Goal: Transaction & Acquisition: Purchase product/service

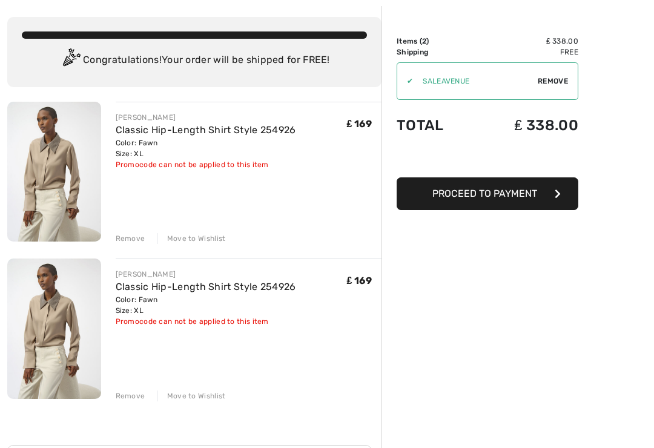
scroll to position [56, 0]
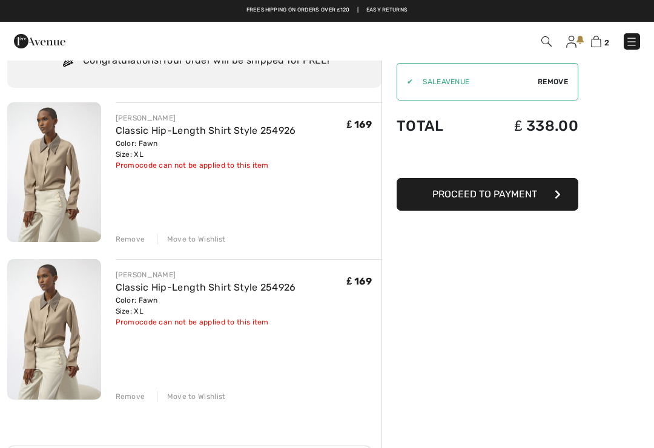
click at [133, 399] on div "Remove" at bounding box center [131, 396] width 30 height 11
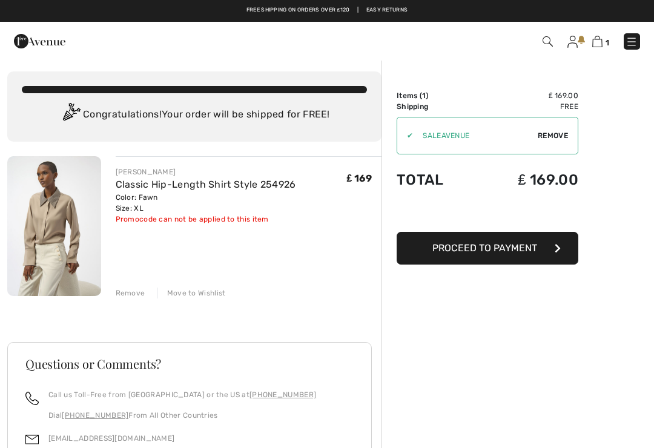
scroll to position [0, 0]
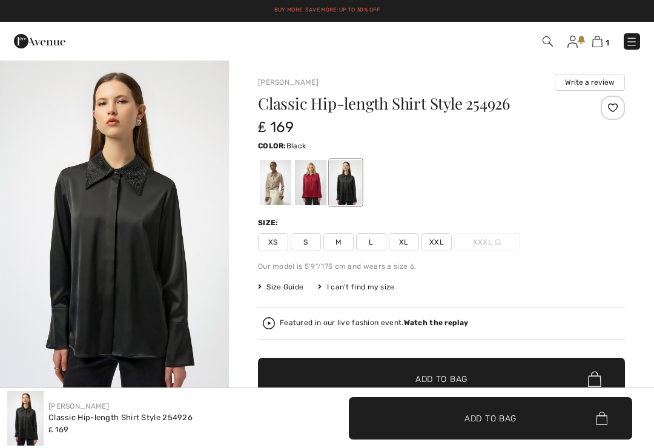
checkbox input "true"
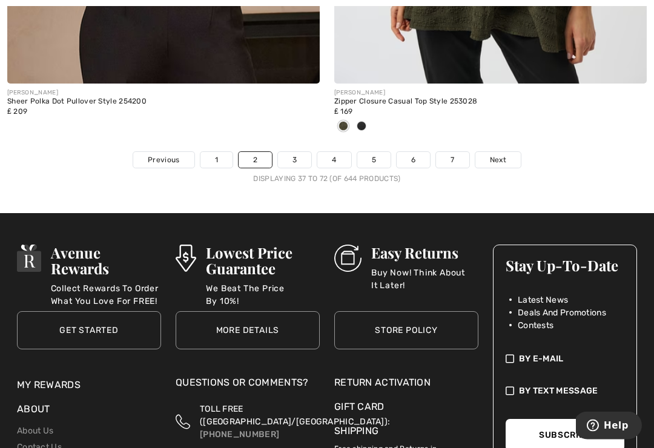
scroll to position [9837, 0]
click at [493, 157] on link "Next" at bounding box center [497, 160] width 45 height 16
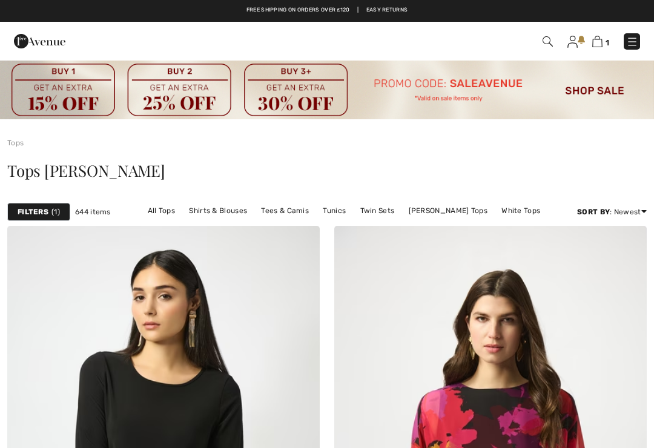
checkbox input "true"
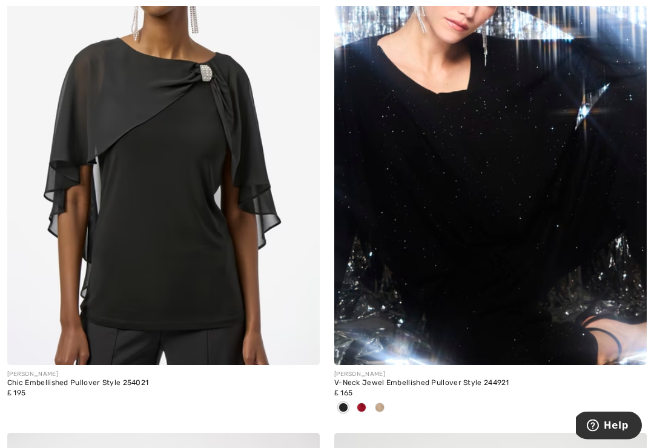
scroll to position [6874, 0]
click at [384, 406] on div at bounding box center [380, 408] width 18 height 20
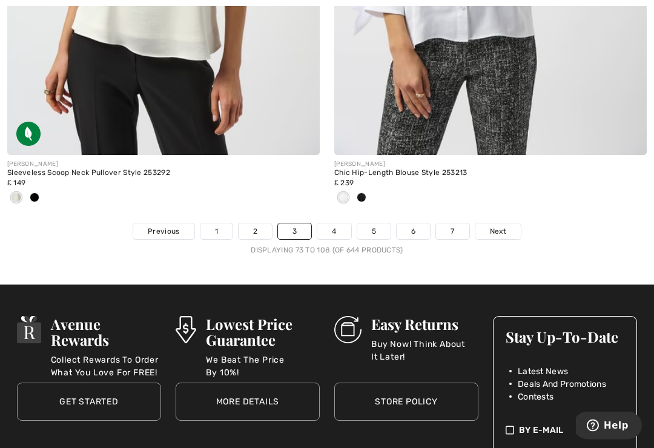
scroll to position [9726, 0]
click at [508, 229] on link "Next" at bounding box center [497, 231] width 45 height 16
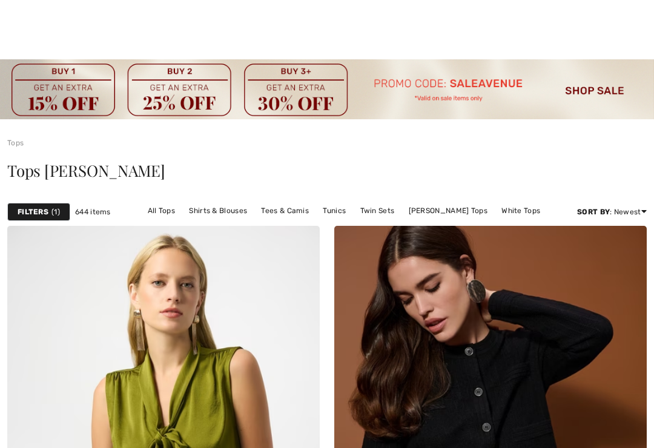
scroll to position [306, 0]
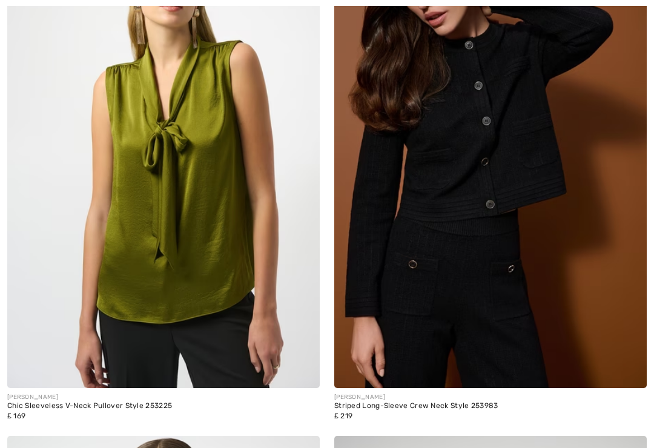
checkbox input "true"
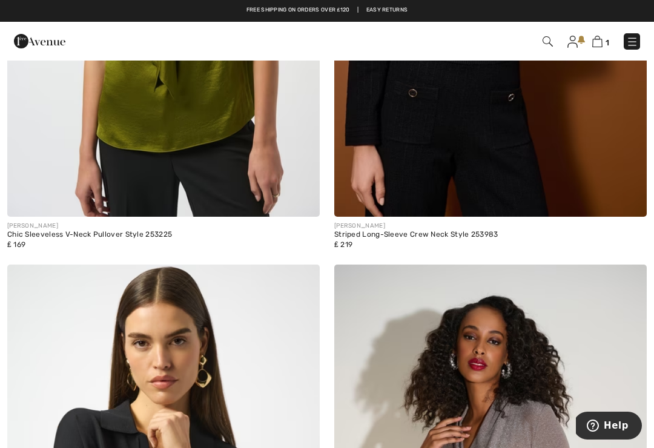
scroll to position [477, 0]
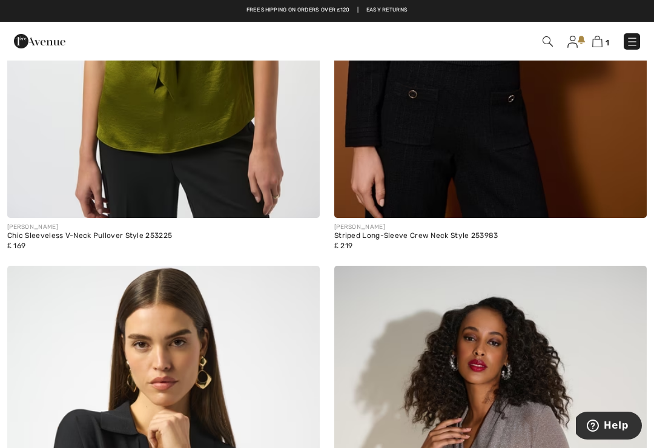
click at [602, 43] on img at bounding box center [597, 42] width 10 height 12
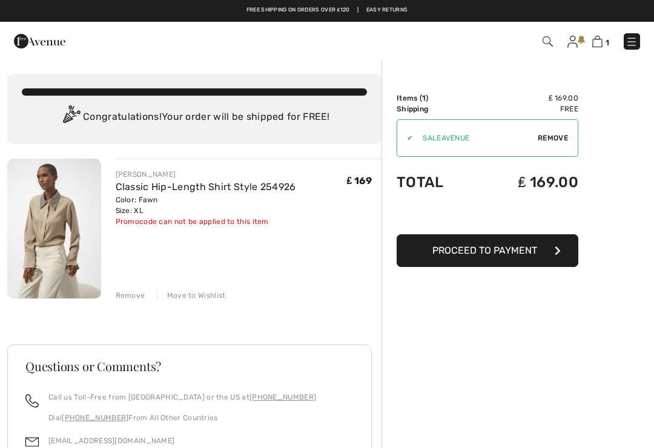
click at [511, 252] on span "Proceed to Payment" at bounding box center [484, 251] width 105 height 12
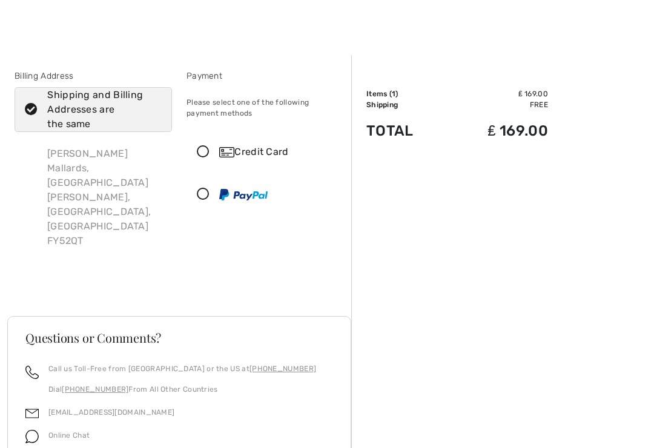
scroll to position [7, 0]
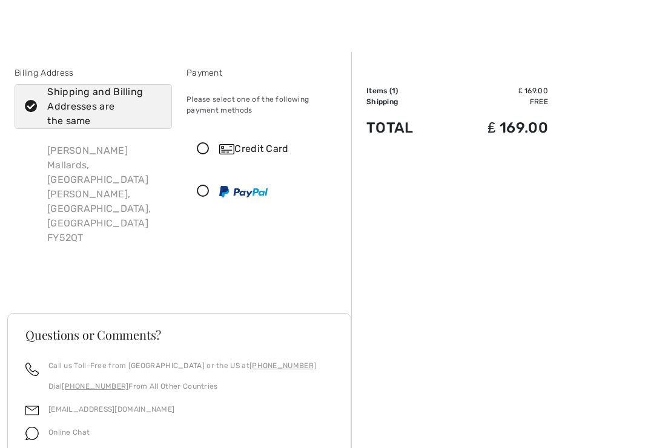
click at [210, 150] on icon at bounding box center [203, 149] width 32 height 13
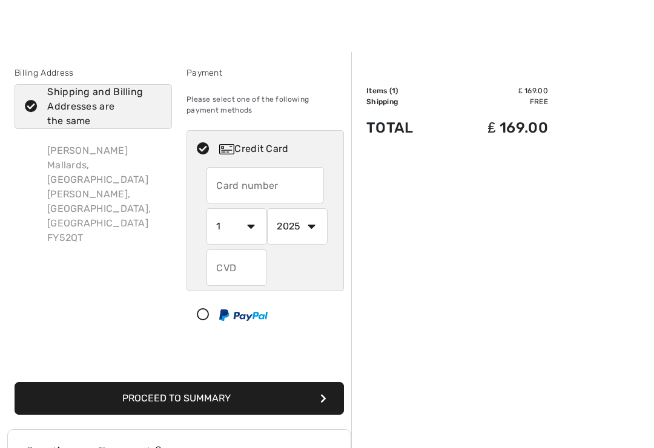
click at [261, 187] on input "text" at bounding box center [264, 185] width 117 height 36
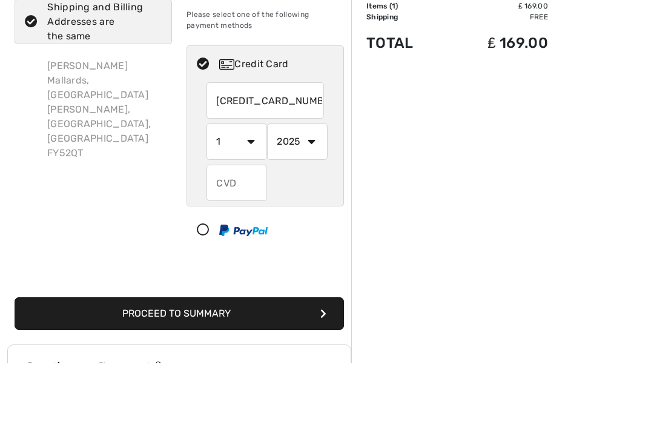
type input "4929498483177008"
click at [251, 208] on select "1 2 3 4 5 6 7 8 9 10 11 12" at bounding box center [236, 226] width 61 height 36
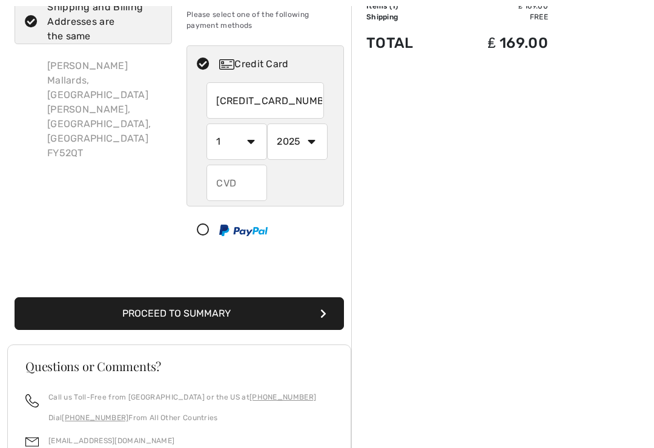
select select "4"
click at [316, 143] on select "2025 2026 2027 2028 2029 2030 2031 2032 2033 2034 2035" at bounding box center [297, 142] width 61 height 36
select select "2029"
click at [245, 186] on input "text" at bounding box center [236, 183] width 61 height 36
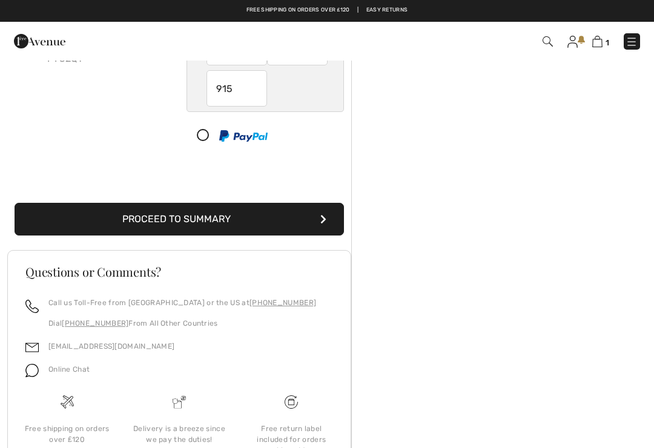
scroll to position [183, 0]
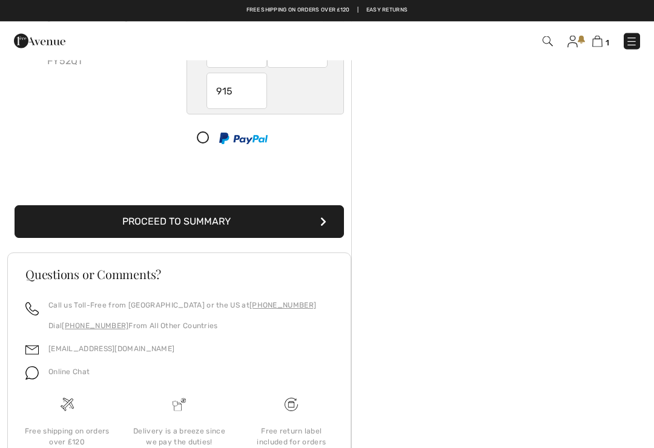
type input "915"
click at [329, 228] on button "Proceed to Summary" at bounding box center [179, 222] width 329 height 33
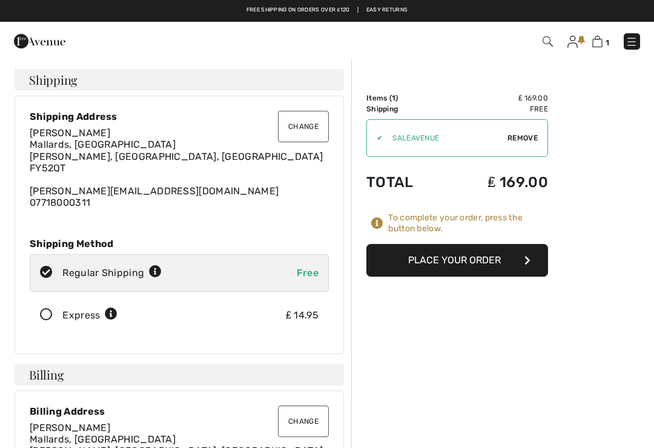
click at [468, 265] on button "Place Your Order" at bounding box center [457, 260] width 182 height 33
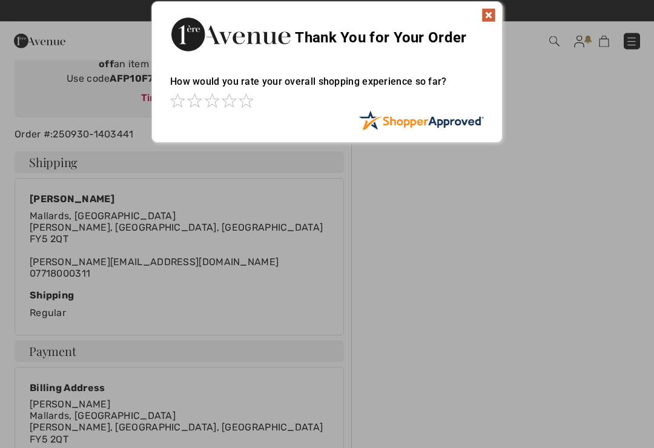
scroll to position [155, 0]
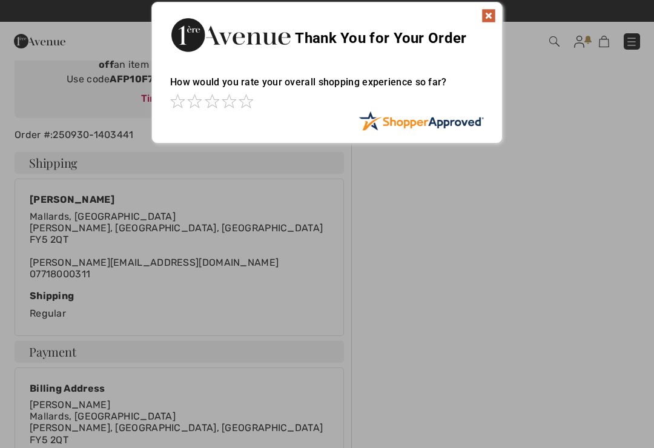
click at [488, 20] on img at bounding box center [488, 15] width 15 height 15
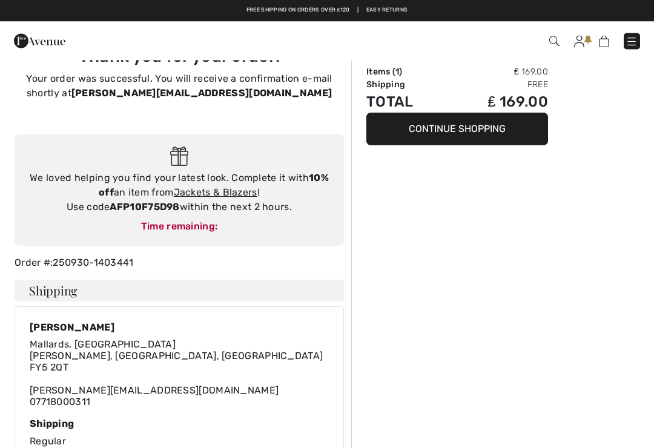
scroll to position [0, 0]
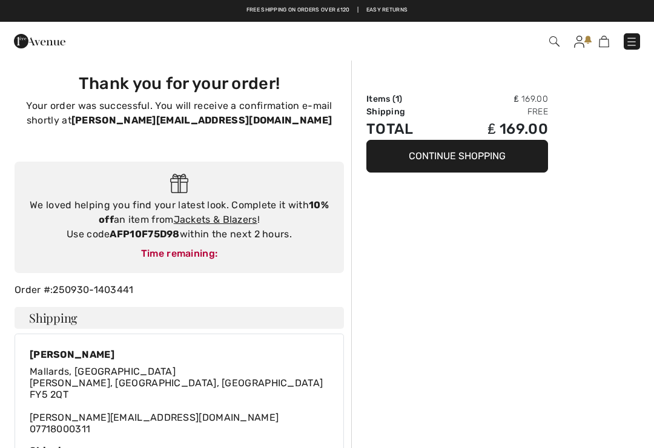
click at [474, 157] on button "Continue Shopping" at bounding box center [457, 156] width 182 height 33
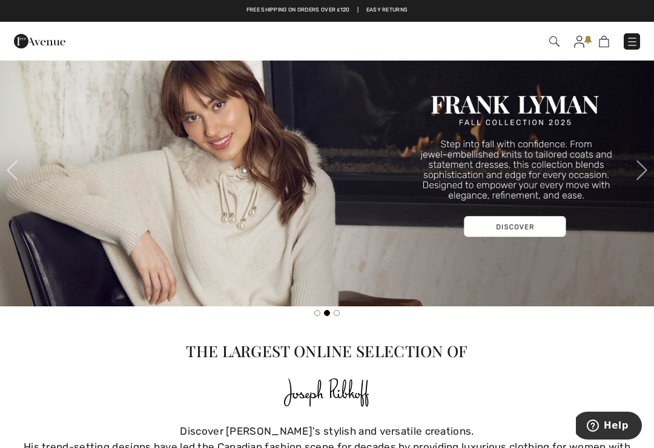
scroll to position [423, 0]
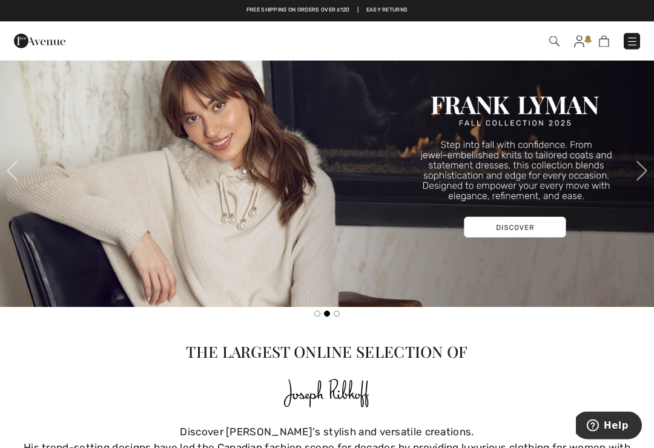
click at [521, 232] on img at bounding box center [327, 171] width 654 height 272
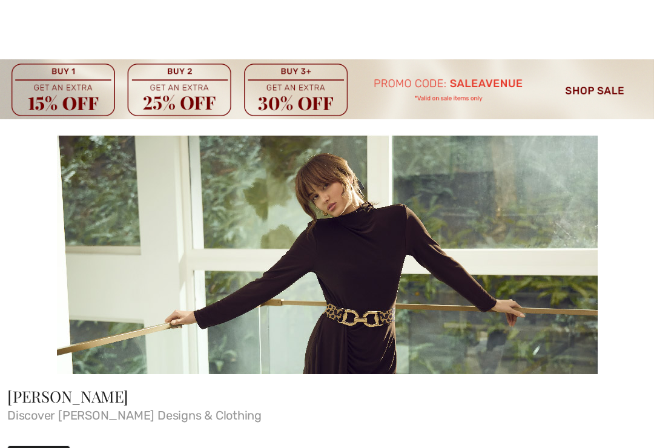
checkbox input "true"
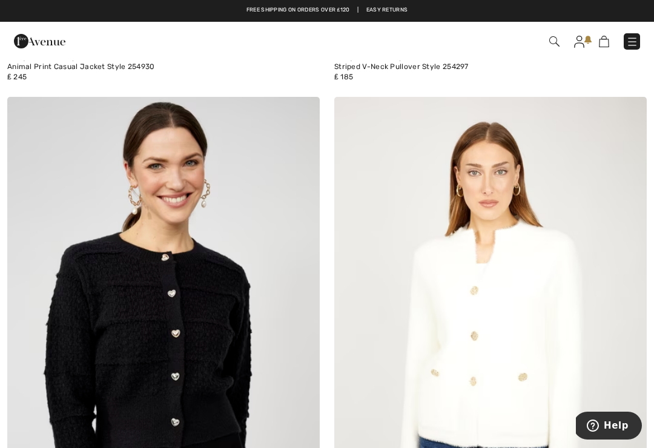
scroll to position [7908, 0]
